Goal: Task Accomplishment & Management: Use online tool/utility

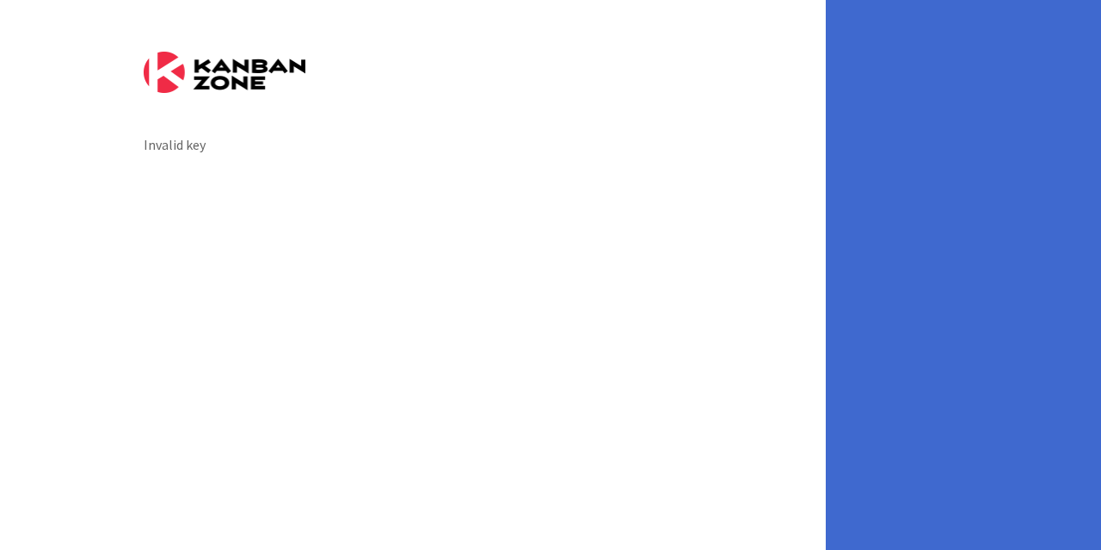
click at [253, 61] on img at bounding box center [225, 72] width 162 height 41
click at [252, 83] on img at bounding box center [225, 72] width 162 height 41
drag, startPoint x: 218, startPoint y: 157, endPoint x: 217, endPoint y: 98, distance: 58.5
click at [217, 145] on div "Invalid key" at bounding box center [413, 275] width 826 height 550
click at [217, 98] on form "Invalid key" at bounding box center [413, 103] width 539 height 103
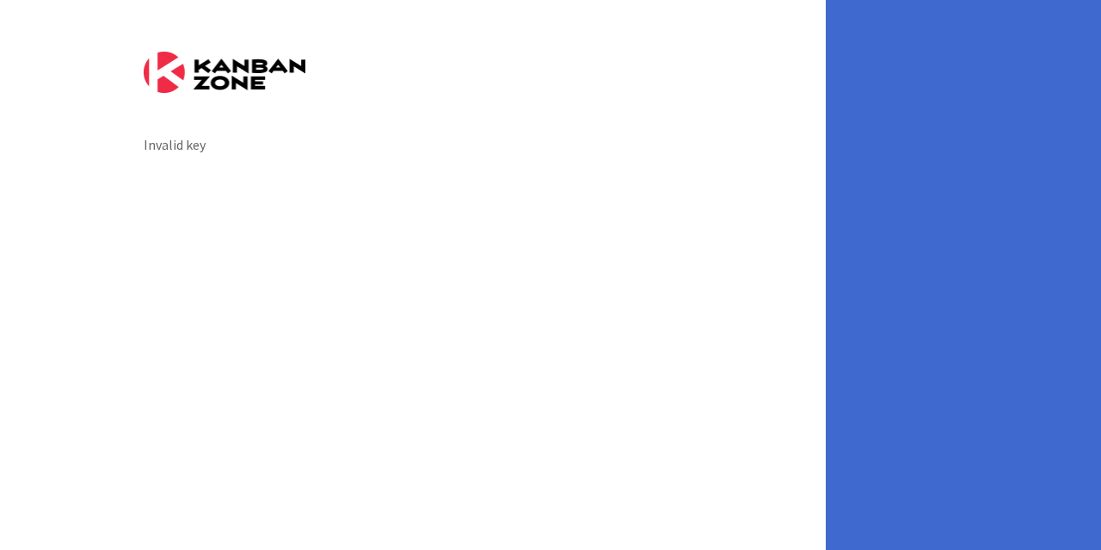
click at [218, 77] on img at bounding box center [225, 72] width 162 height 41
drag, startPoint x: 218, startPoint y: 77, endPoint x: 187, endPoint y: 121, distance: 54.4
click at [213, 86] on img at bounding box center [225, 72] width 162 height 41
click at [163, 156] on div "Invalid key" at bounding box center [413, 275] width 826 height 550
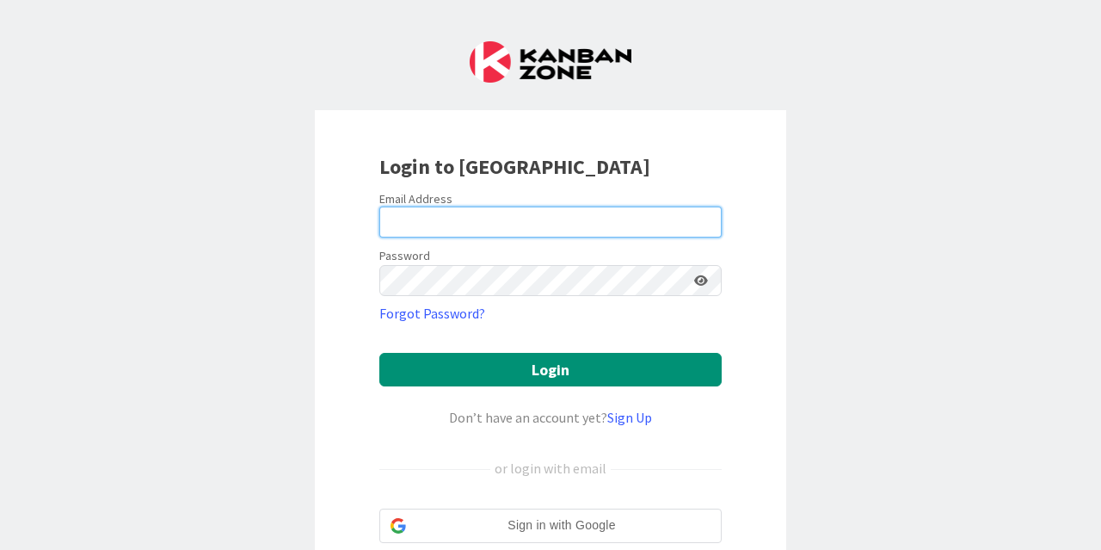
type input "[EMAIL_ADDRESS][PERSON_NAME][DOMAIN_NAME]"
click at [509, 213] on input "[EMAIL_ADDRESS][PERSON_NAME][DOMAIN_NAME]" at bounding box center [550, 221] width 342 height 31
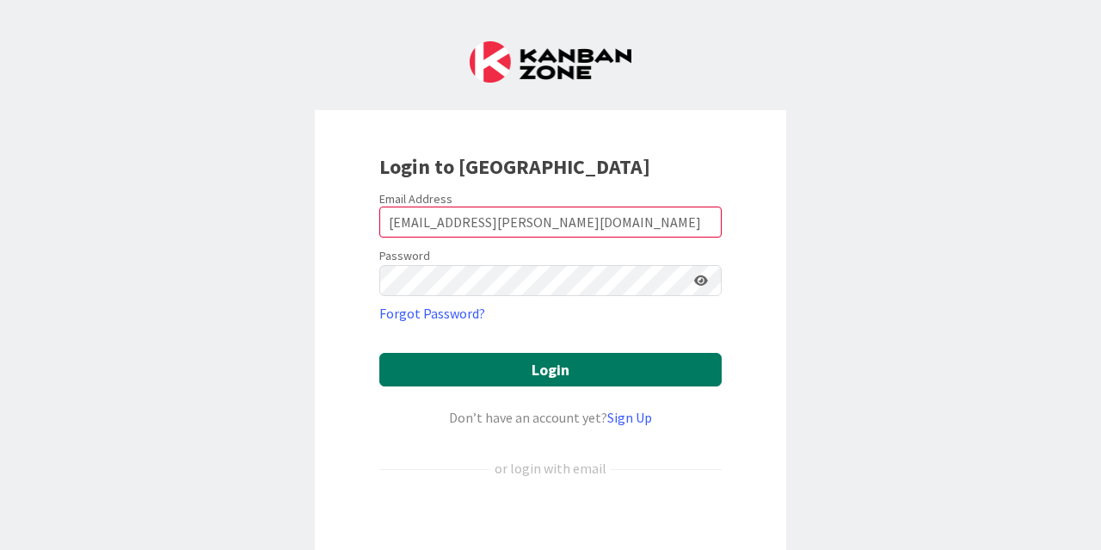
click at [480, 372] on button "Login" at bounding box center [550, 370] width 342 height 34
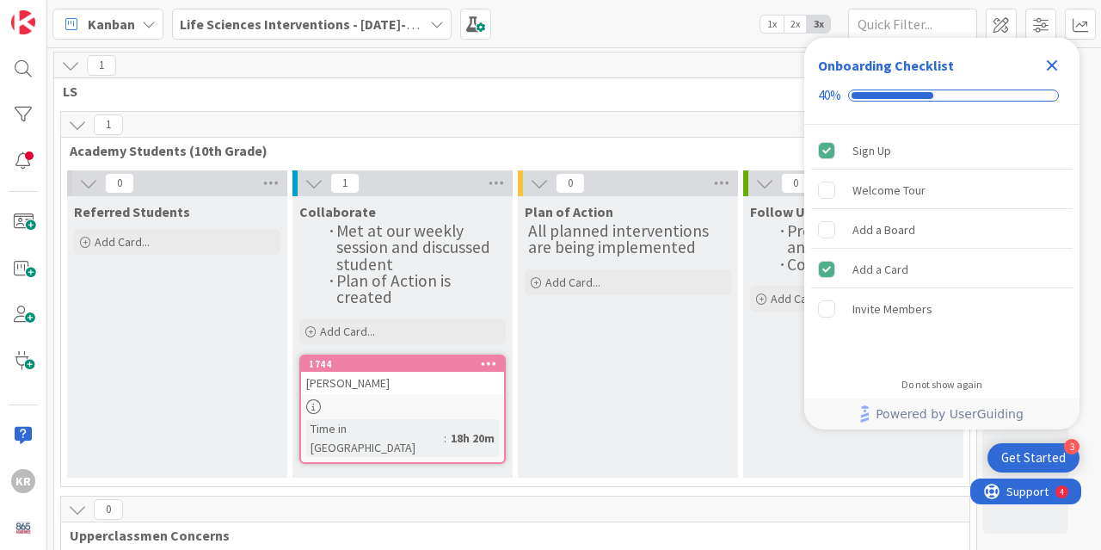
click at [1062, 58] on icon "Close Checklist" at bounding box center [1052, 65] width 21 height 21
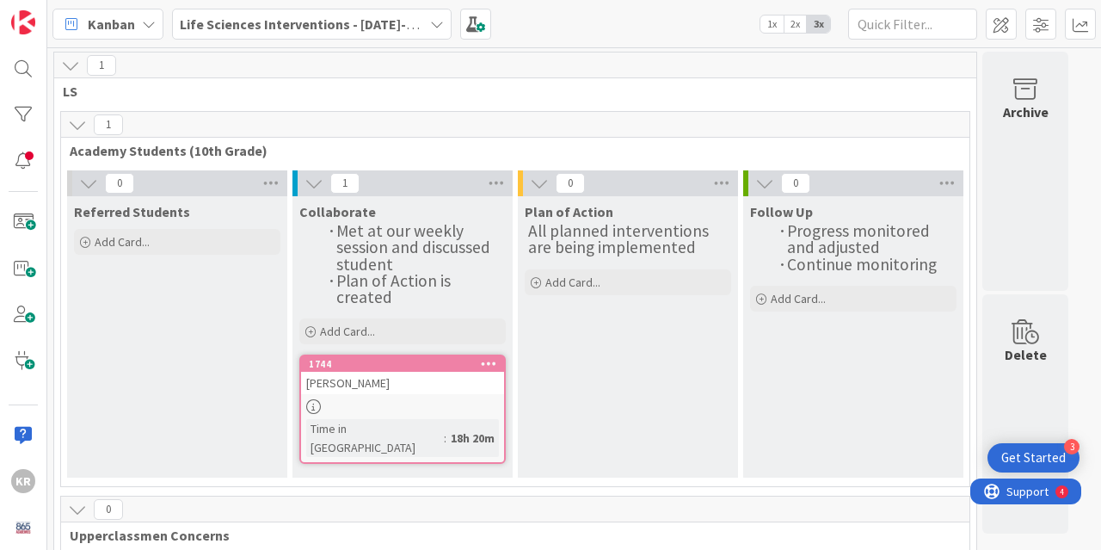
click at [317, 406] on icon at bounding box center [313, 406] width 15 height 15
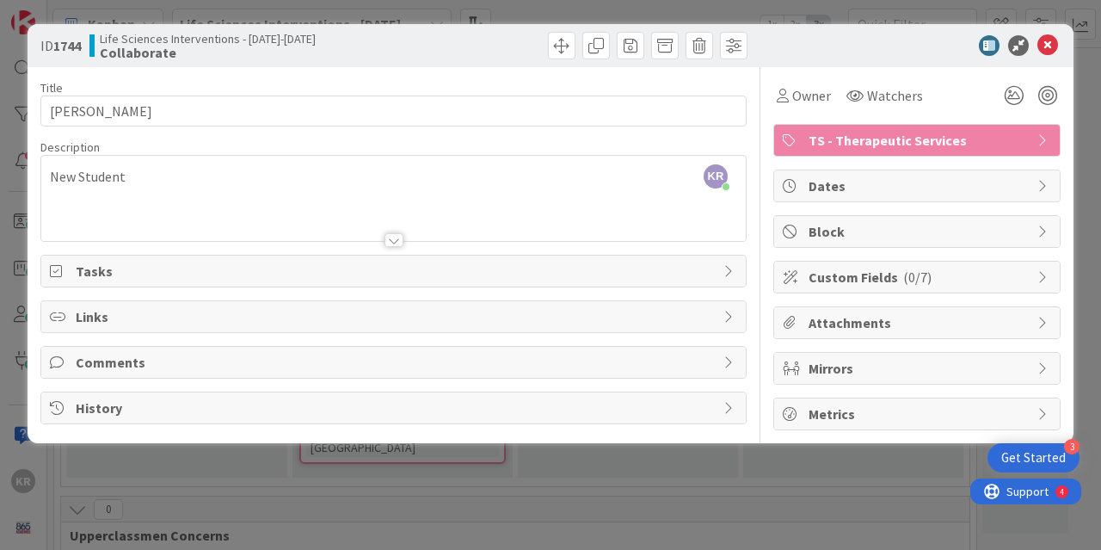
click at [83, 372] on div "Comments" at bounding box center [393, 362] width 705 height 31
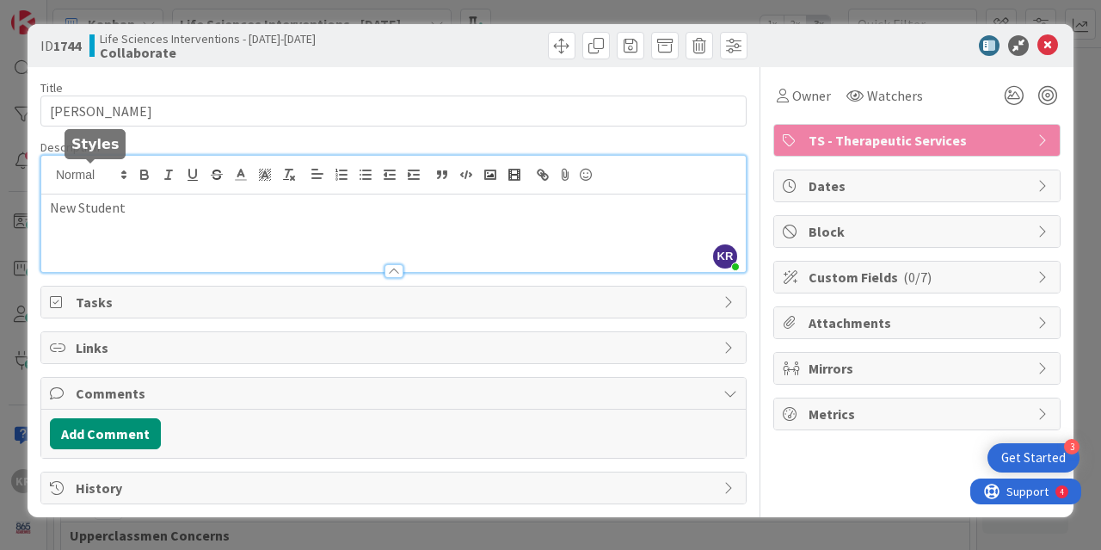
click at [72, 179] on div "KR Kailey Ryan just joined New Student" at bounding box center [393, 214] width 705 height 116
click at [109, 201] on p "Student" at bounding box center [393, 208] width 687 height 20
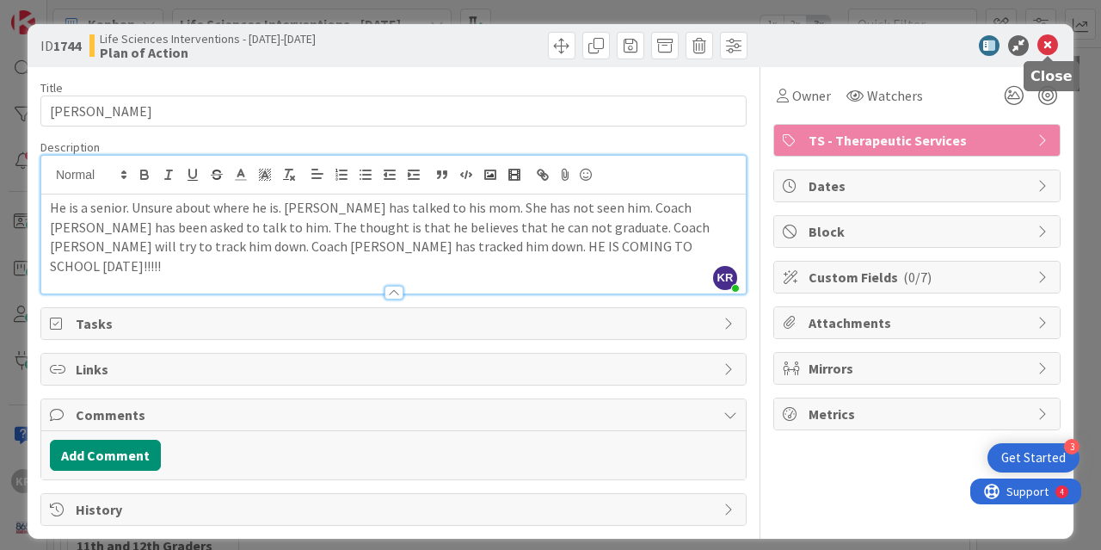
click at [1051, 39] on icon at bounding box center [1047, 45] width 21 height 21
